Goal: Download file/media

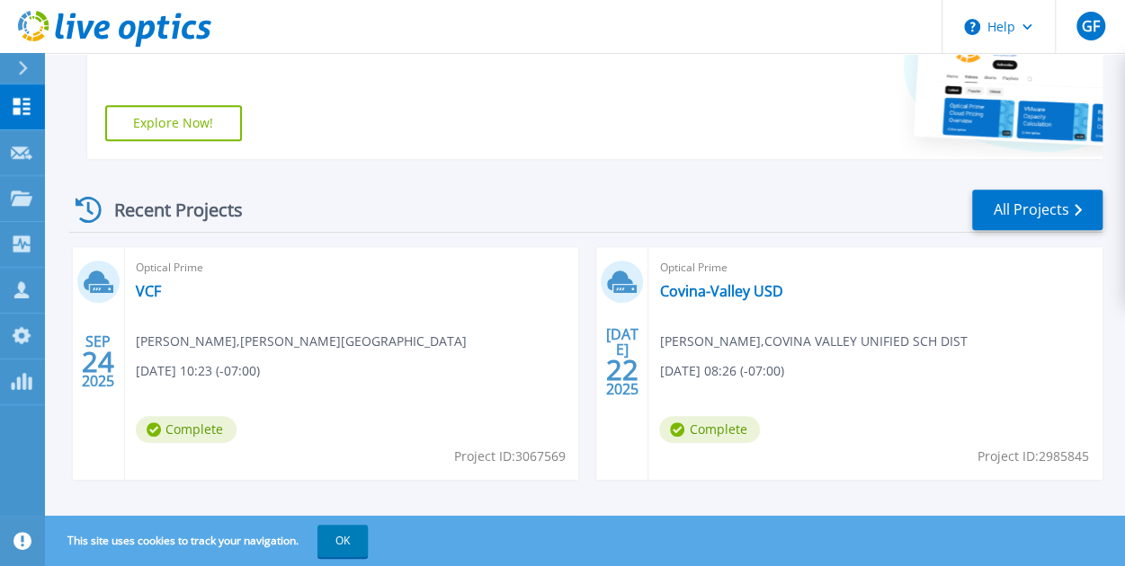
scroll to position [395, 0]
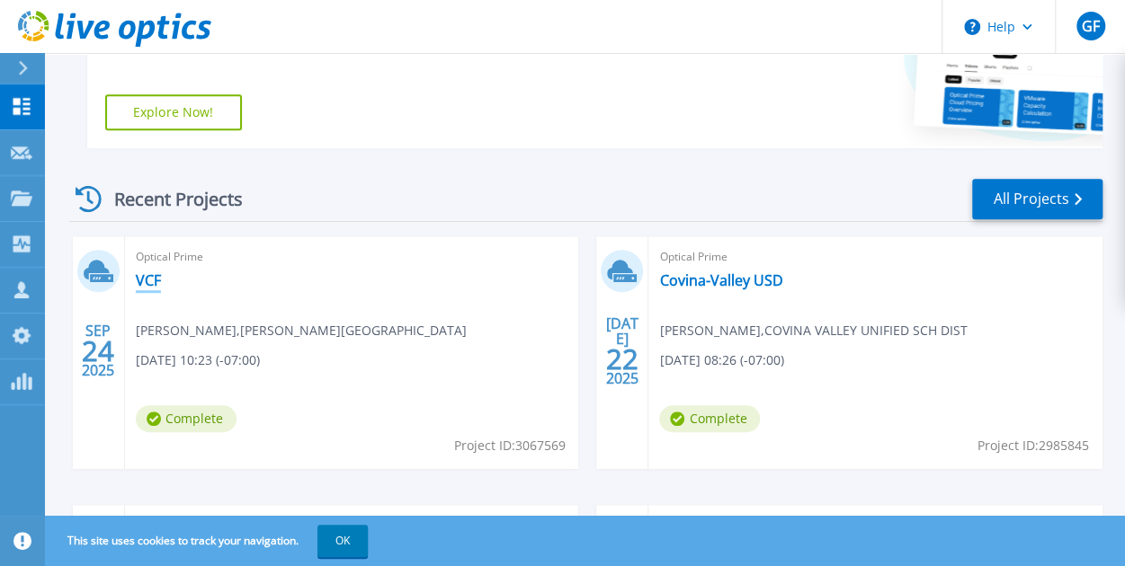
click at [151, 280] on link "VCF" at bounding box center [148, 280] width 25 height 18
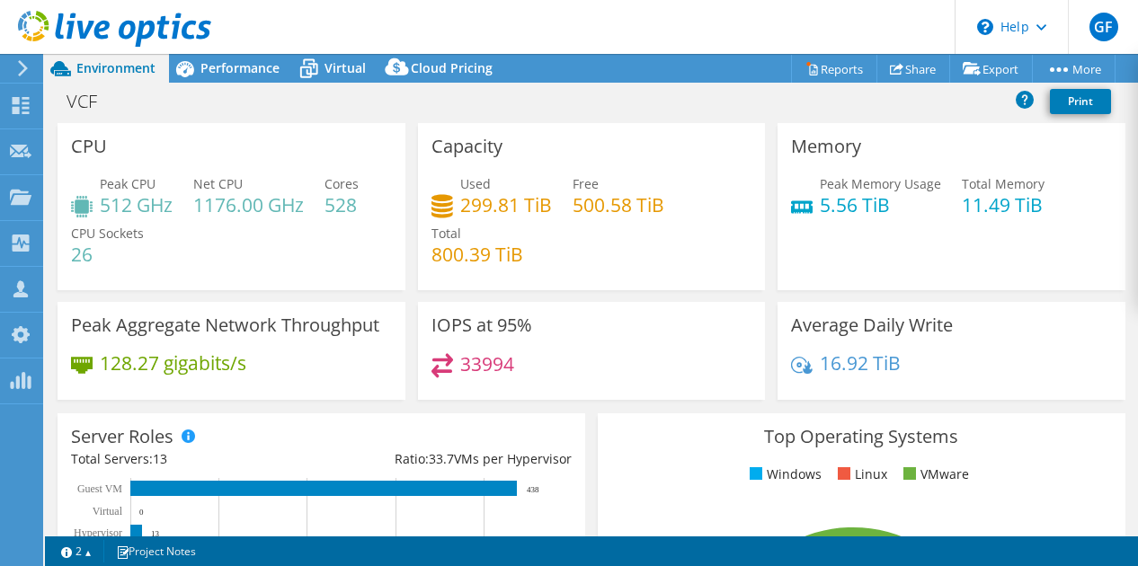
select select "USWest"
select select "USD"
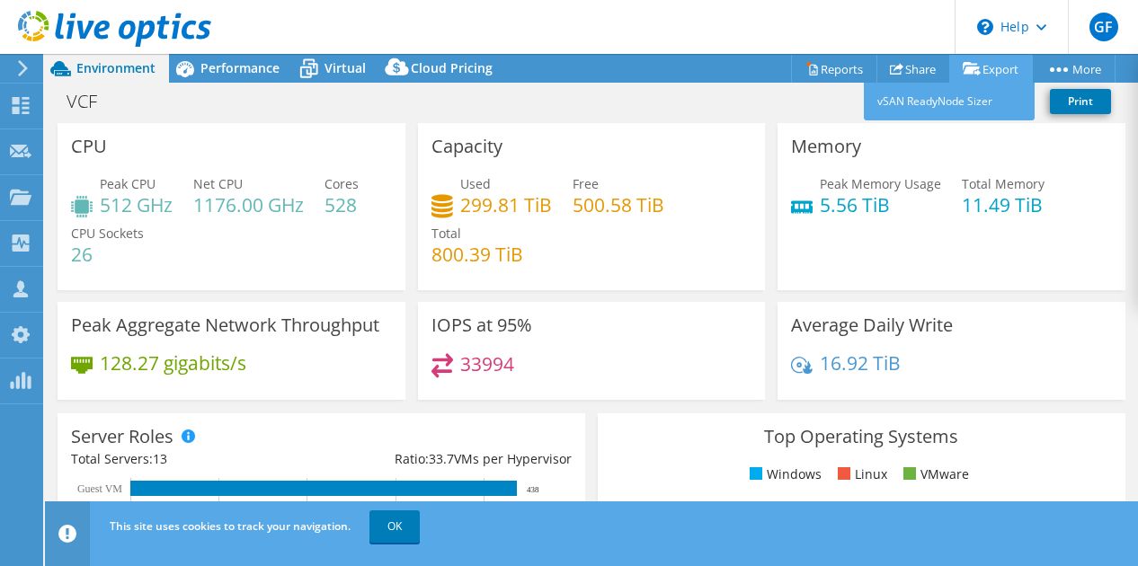
click at [992, 67] on link "Export" at bounding box center [991, 69] width 84 height 28
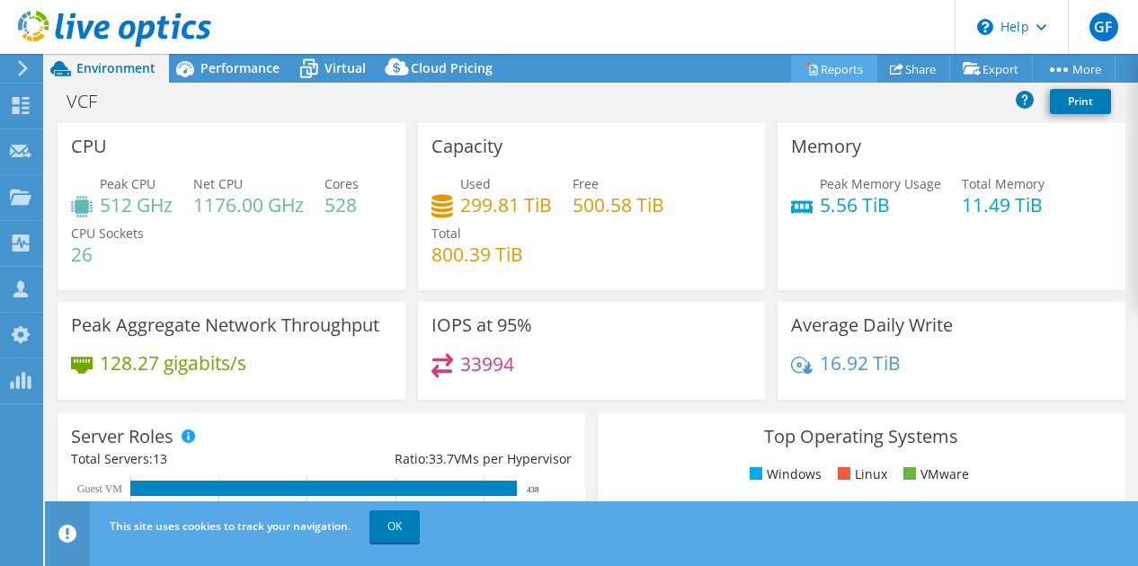
click at [847, 69] on link "Reports" at bounding box center [834, 69] width 86 height 28
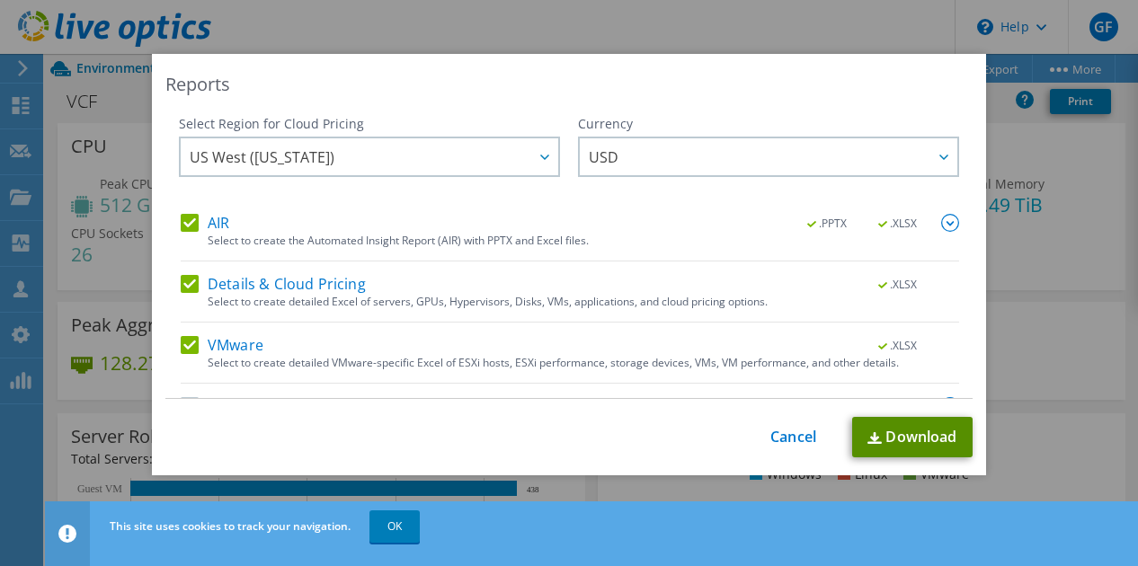
click at [891, 434] on link "Download" at bounding box center [912, 437] width 120 height 40
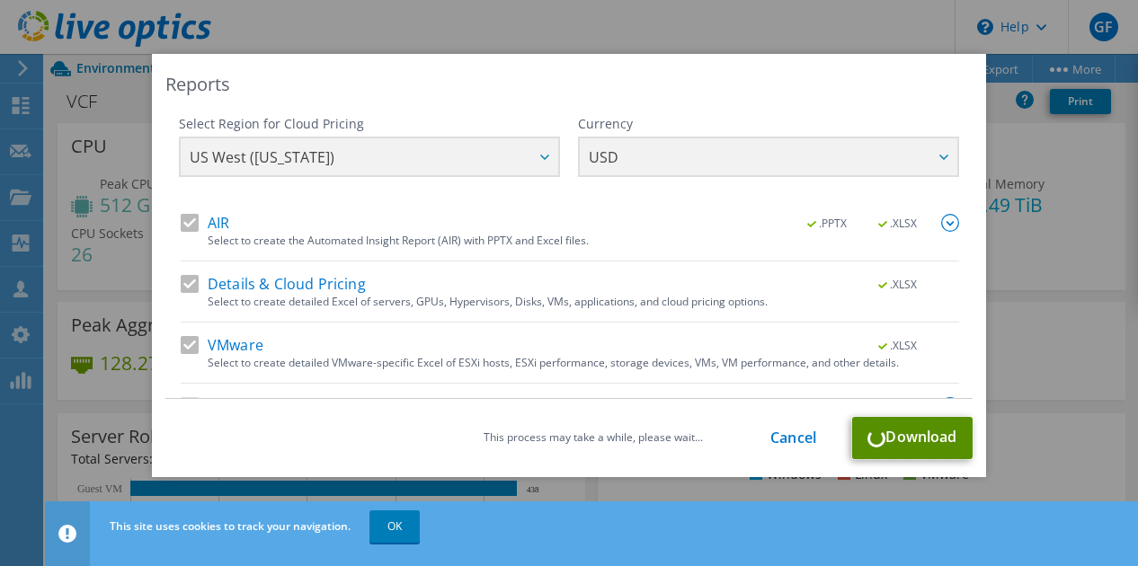
scroll to position [44, 0]
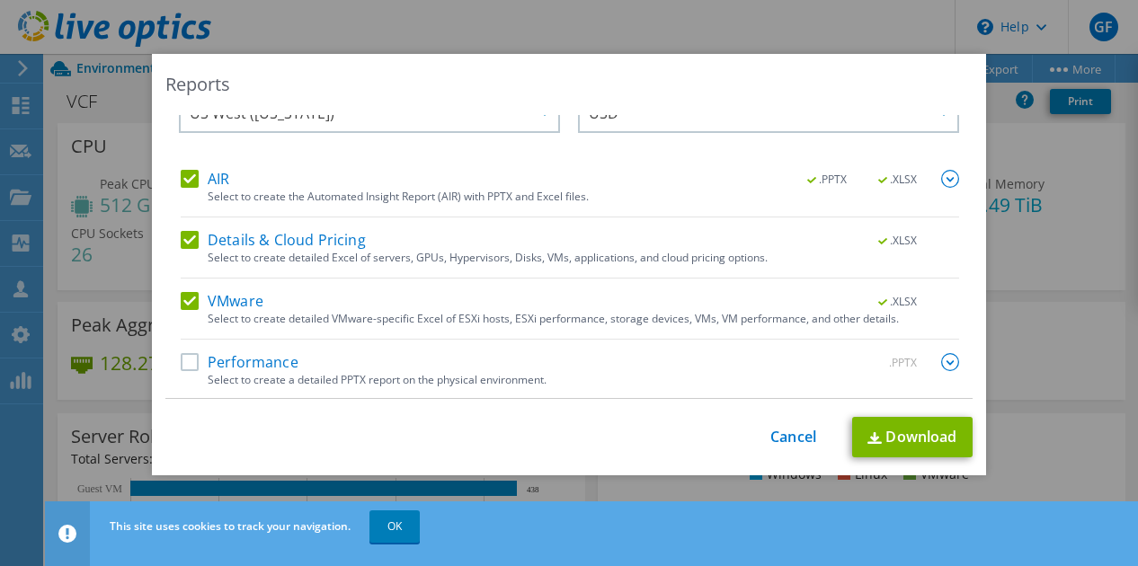
click at [181, 357] on label "Performance" at bounding box center [240, 362] width 118 height 18
click at [0, 0] on input "Performance" at bounding box center [0, 0] width 0 height 0
click at [873, 430] on link "Download" at bounding box center [912, 437] width 120 height 40
click at [545, 69] on div "Reports Select Region for Cloud Pricing Asia Pacific (Hong Kong) Asia Pacific (…" at bounding box center [569, 265] width 834 height 422
